Goal: Complete application form: Complete application form

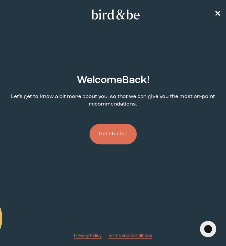
click at [113, 135] on button "Get started" at bounding box center [113, 134] width 47 height 21
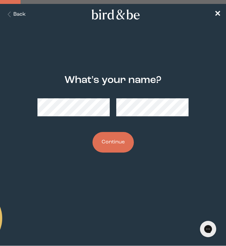
click at [112, 148] on button "Continue" at bounding box center [113, 142] width 41 height 21
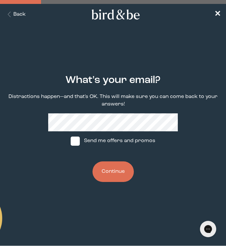
click at [115, 177] on button "Continue" at bounding box center [113, 171] width 41 height 21
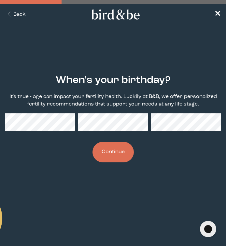
click at [118, 152] on button "Continue" at bounding box center [113, 152] width 41 height 21
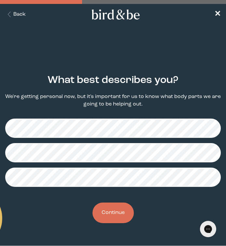
click at [117, 217] on button "Continue" at bounding box center [113, 212] width 41 height 21
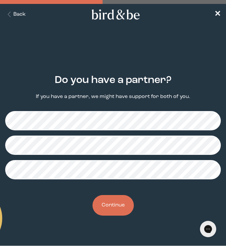
click at [110, 204] on button "Continue" at bounding box center [113, 205] width 41 height 21
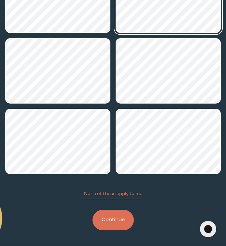
scroll to position [138, 0]
click at [114, 220] on button "Continue" at bounding box center [113, 219] width 41 height 21
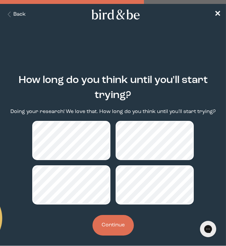
click at [106, 225] on button "Continue" at bounding box center [113, 225] width 41 height 21
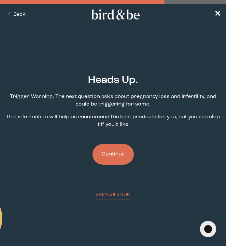
click at [106, 151] on button "Continue" at bounding box center [113, 154] width 41 height 21
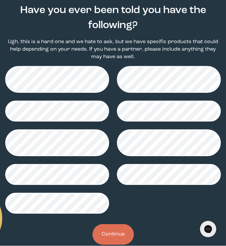
scroll to position [70, 0]
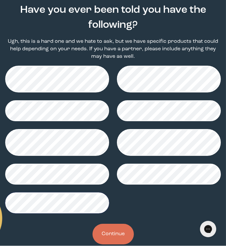
click at [111, 232] on button "Continue" at bounding box center [113, 233] width 41 height 21
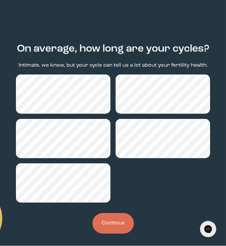
scroll to position [32, 0]
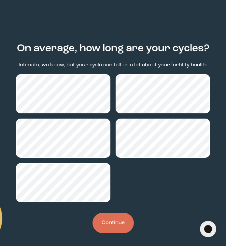
click at [106, 221] on button "Continue" at bounding box center [113, 222] width 41 height 21
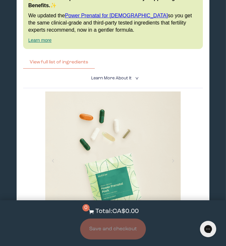
scroll to position [2511, 0]
click at [115, 55] on div "View full list of ingredients List of ingredients ✖ Vitamin A (as [MEDICAL_DATA…" at bounding box center [113, 61] width 180 height 13
click at [58, 55] on button "View full list of ingredients" at bounding box center [59, 61] width 72 height 13
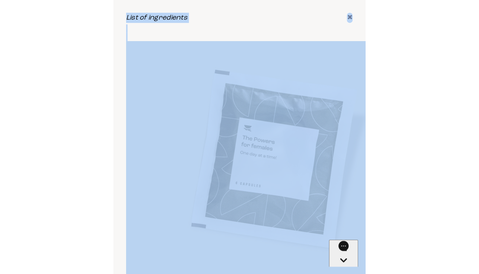
scroll to position [1892, 0]
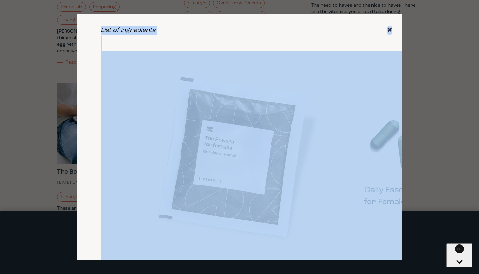
click at [226, 27] on icon "✖" at bounding box center [389, 30] width 5 height 7
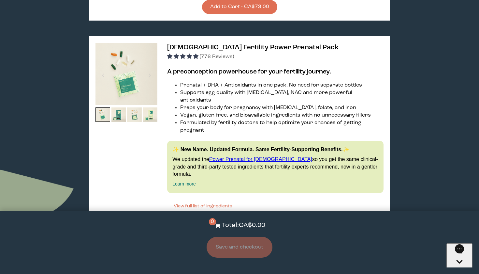
scroll to position [1321, 0]
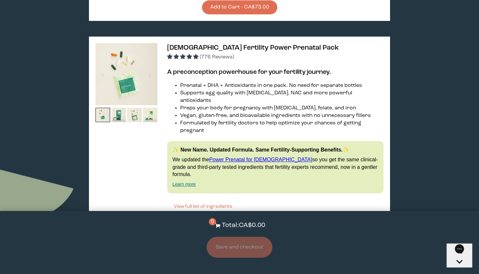
click at [203, 200] on button "View full list of ingredients" at bounding box center [203, 206] width 72 height 13
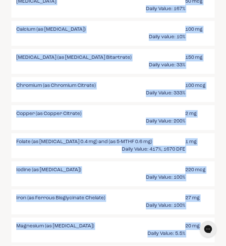
scroll to position [906, 0]
